Goal: Task Accomplishment & Management: Manage account settings

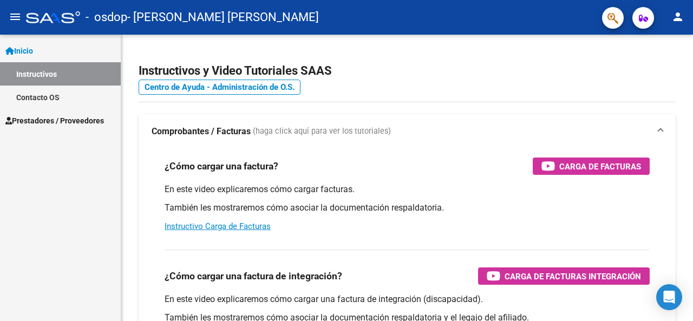
click at [51, 111] on link "Prestadores / Proveedores" at bounding box center [60, 120] width 121 height 23
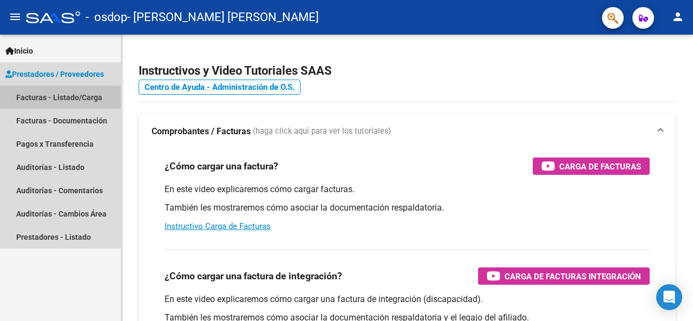
click at [60, 96] on link "Facturas - Listado/Carga" at bounding box center [60, 97] width 121 height 23
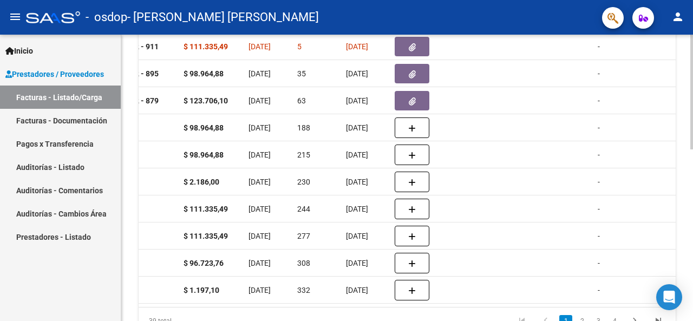
scroll to position [211, 0]
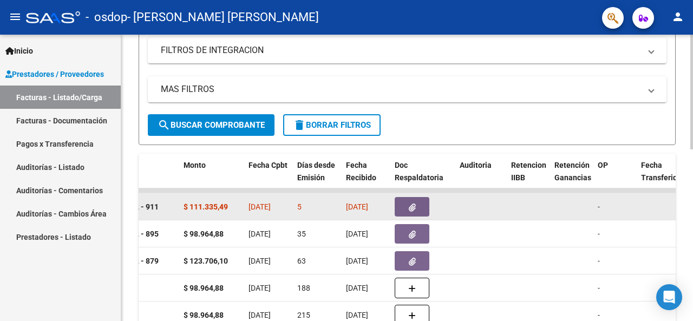
click at [412, 207] on icon "button" at bounding box center [412, 207] width 7 height 8
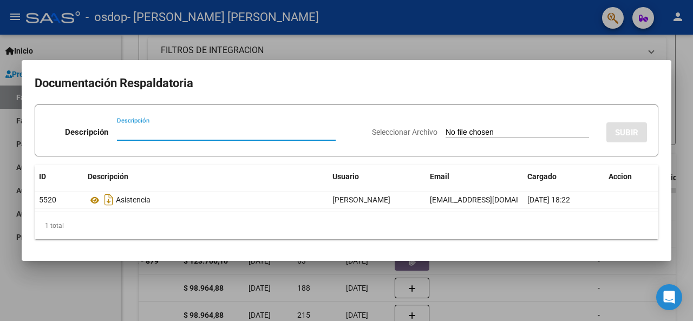
click at [684, 189] on div at bounding box center [346, 160] width 693 height 321
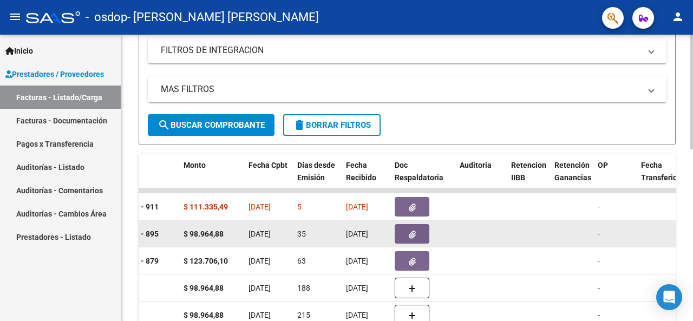
click at [420, 233] on button "button" at bounding box center [412, 233] width 35 height 19
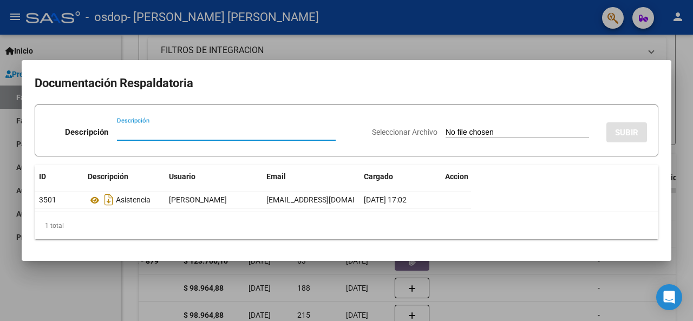
click at [684, 160] on div at bounding box center [346, 160] width 693 height 321
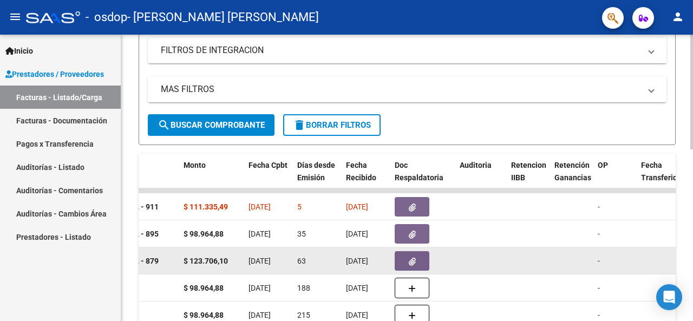
click at [411, 260] on icon "button" at bounding box center [412, 262] width 7 height 8
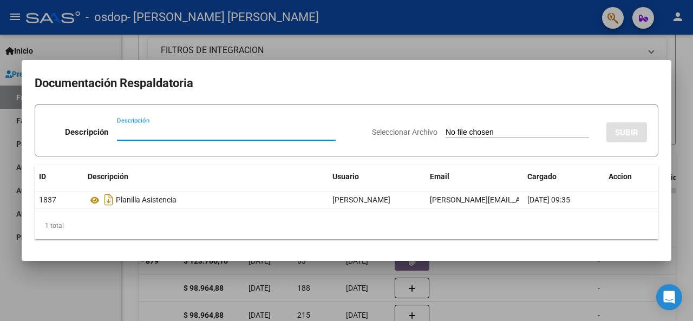
click at [684, 93] on div at bounding box center [346, 160] width 693 height 321
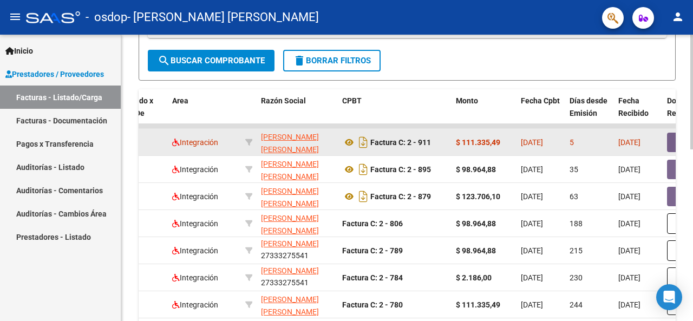
scroll to position [265, 0]
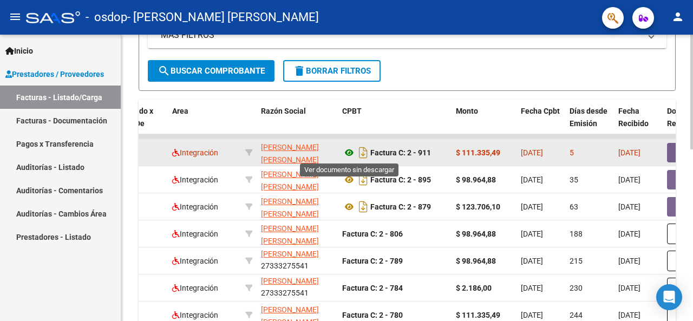
click at [351, 151] on icon at bounding box center [349, 152] width 14 height 13
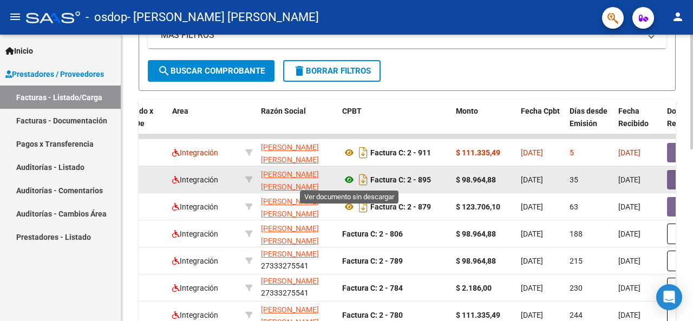
click at [351, 178] on icon at bounding box center [349, 179] width 14 height 13
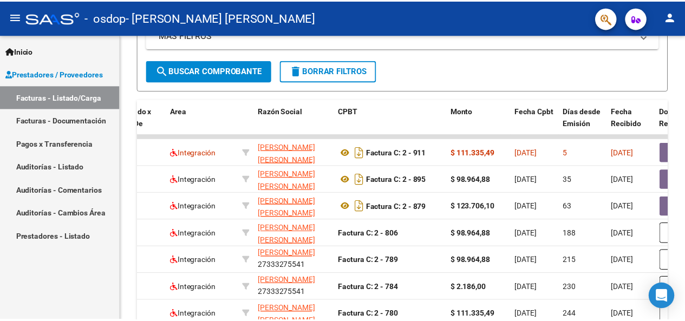
scroll to position [48, 0]
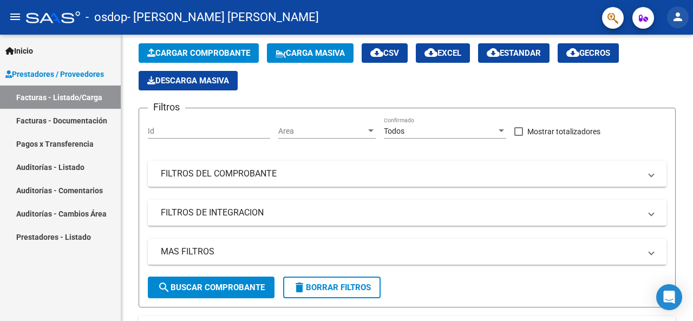
click at [679, 18] on mat-icon "person" at bounding box center [677, 16] width 13 height 13
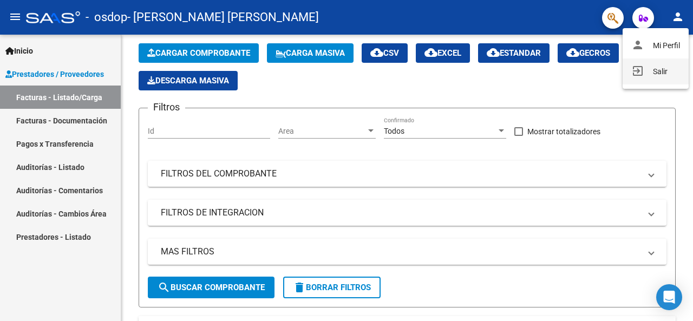
click at [646, 73] on button "exit_to_app Salir" at bounding box center [655, 71] width 66 height 26
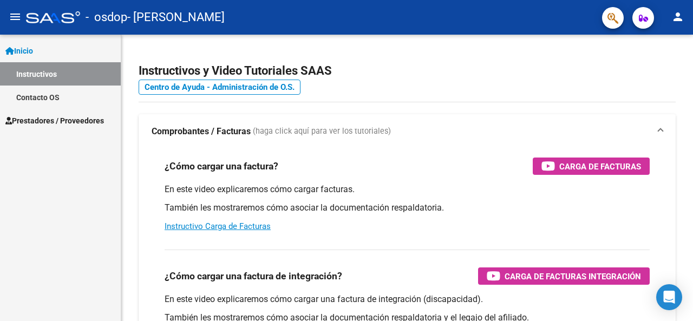
click at [48, 114] on link "Prestadores / Proveedores" at bounding box center [60, 120] width 121 height 23
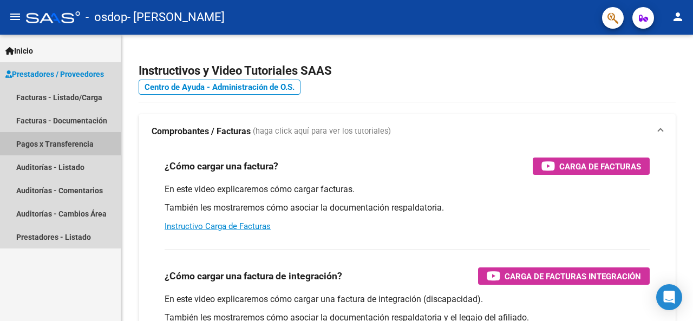
click at [56, 146] on link "Pagos x Transferencia" at bounding box center [60, 143] width 121 height 23
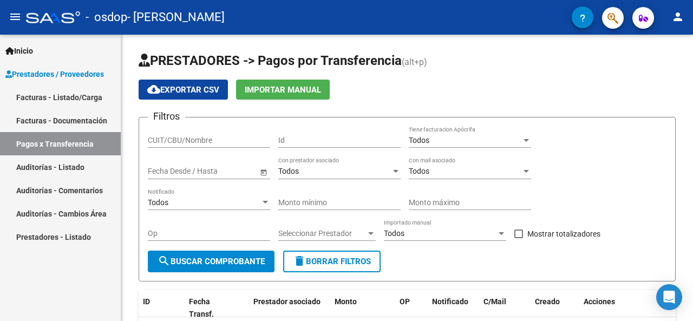
click at [76, 95] on link "Facturas - Listado/Carga" at bounding box center [60, 97] width 121 height 23
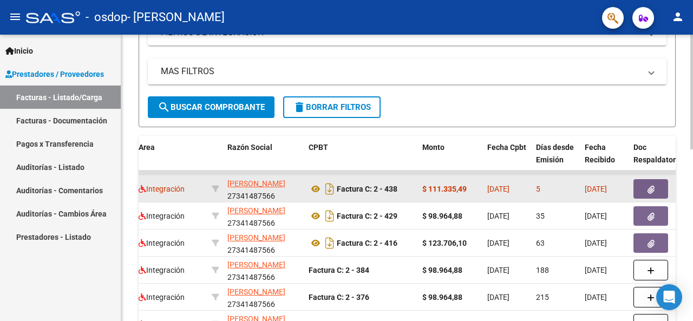
scroll to position [211, 0]
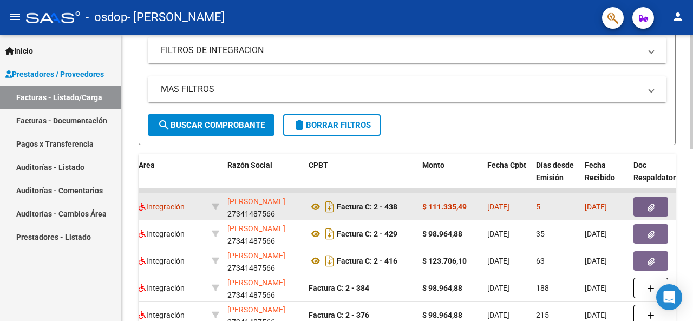
click at [646, 207] on button "button" at bounding box center [650, 206] width 35 height 19
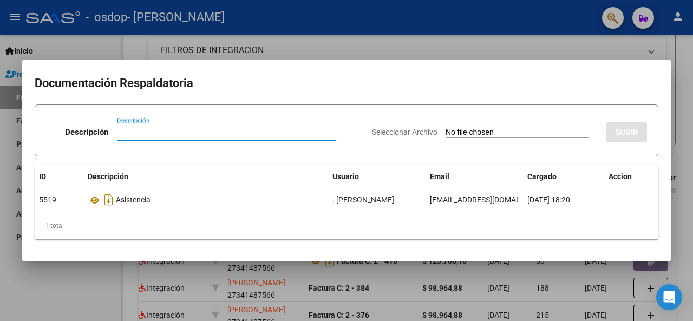
click at [684, 81] on div at bounding box center [346, 160] width 693 height 321
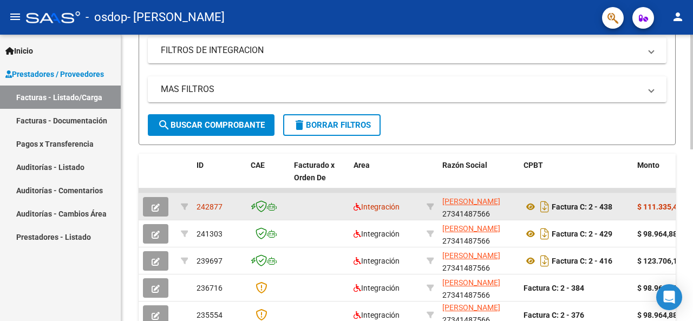
click at [207, 205] on span "242877" at bounding box center [209, 206] width 26 height 9
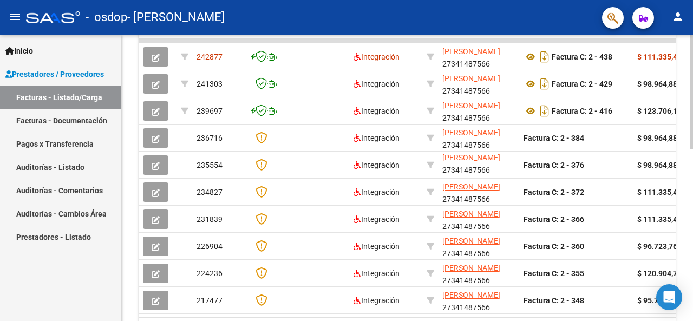
scroll to position [156, 0]
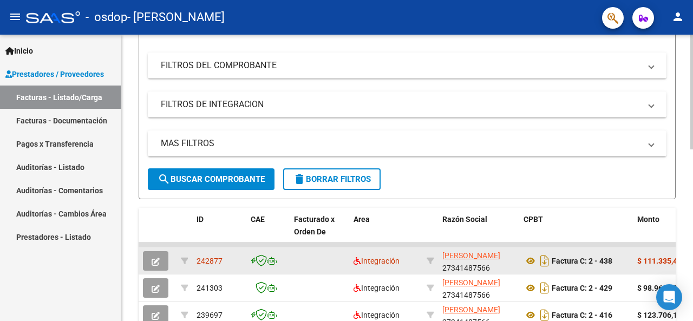
click at [159, 264] on icon "button" at bounding box center [156, 262] width 8 height 8
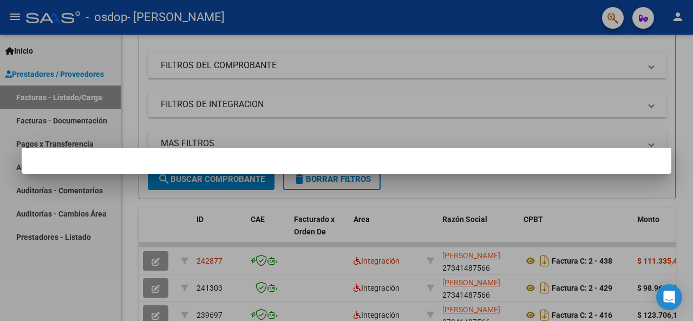
click at [681, 154] on div at bounding box center [346, 160] width 693 height 321
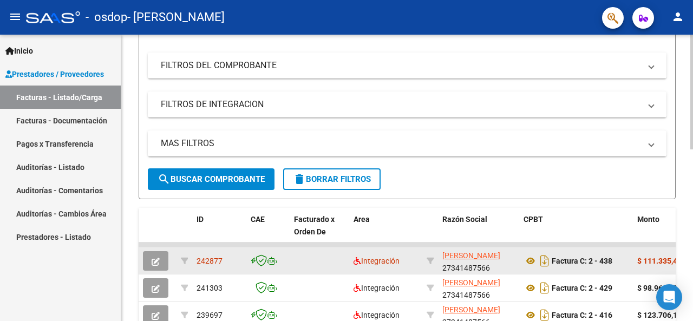
click at [159, 261] on icon "button" at bounding box center [156, 262] width 8 height 8
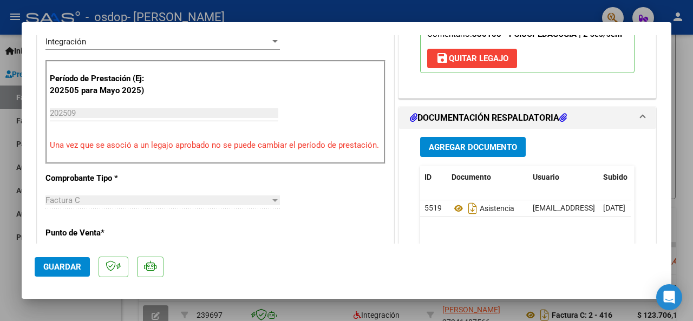
scroll to position [258, 0]
click at [684, 129] on div at bounding box center [346, 160] width 693 height 321
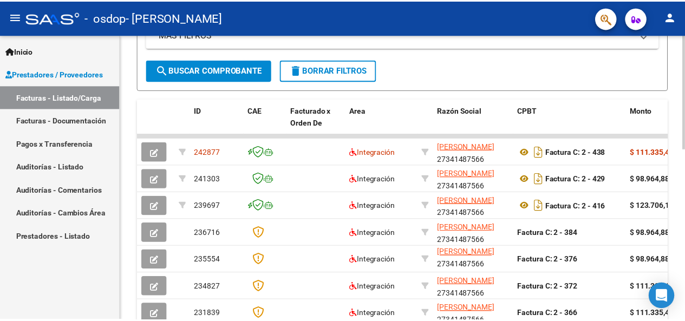
scroll to position [0, 0]
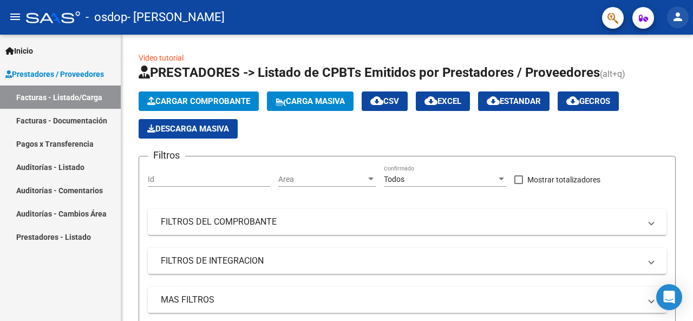
click at [680, 15] on mat-icon "person" at bounding box center [677, 16] width 13 height 13
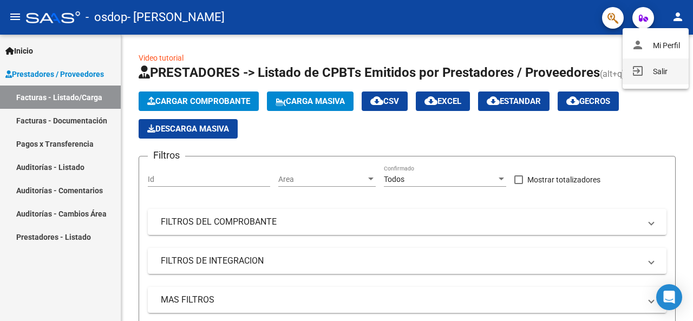
click at [658, 76] on button "exit_to_app Salir" at bounding box center [655, 71] width 66 height 26
